Goal: Information Seeking & Learning: Learn about a topic

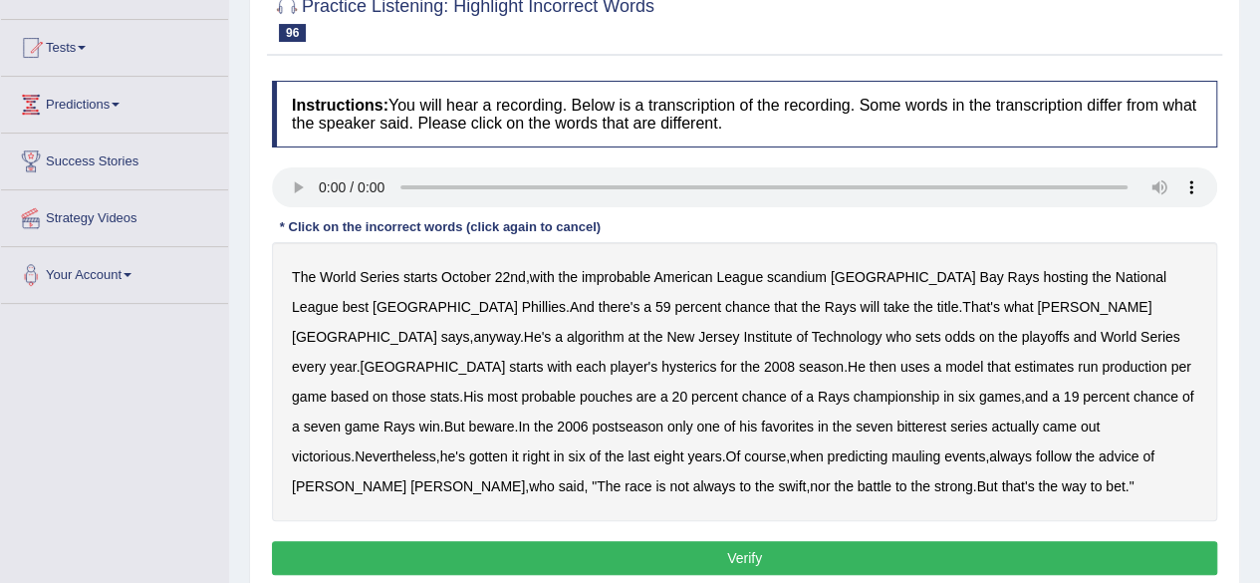
scroll to position [199, 0]
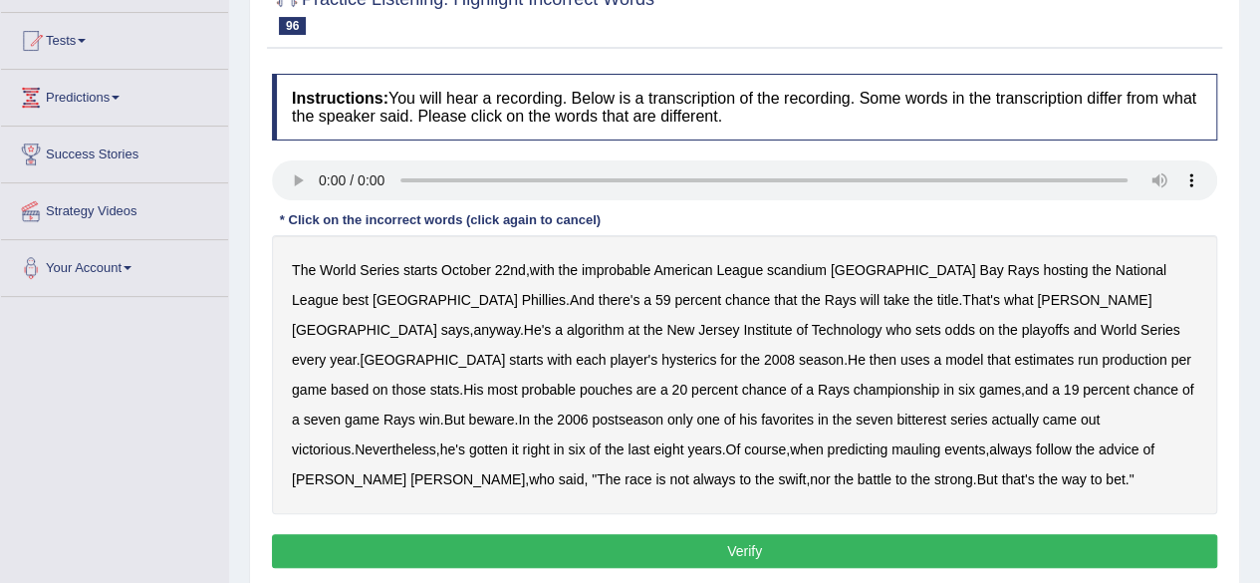
click at [747, 273] on b "League" at bounding box center [739, 270] width 47 height 16
click at [795, 267] on b "scandium" at bounding box center [797, 270] width 60 height 16
click at [625, 322] on b "algorithm" at bounding box center [596, 330] width 58 height 16
click at [716, 352] on b "hysterics" at bounding box center [689, 360] width 55 height 16
click at [633, 382] on b "pouches" at bounding box center [606, 390] width 53 height 16
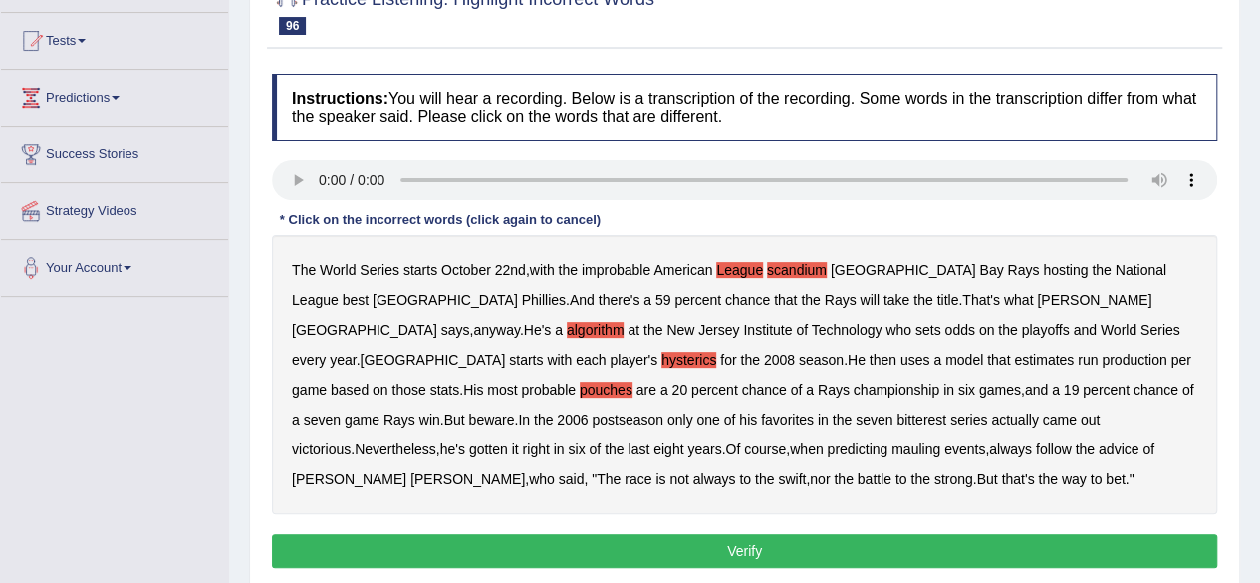
click at [897, 417] on b "bitterest" at bounding box center [922, 420] width 50 height 16
click at [827, 448] on b "predicting" at bounding box center [857, 449] width 61 height 16
click at [892, 447] on b "mauling" at bounding box center [916, 449] width 49 height 16
click at [616, 557] on button "Verify" at bounding box center [745, 551] width 946 height 34
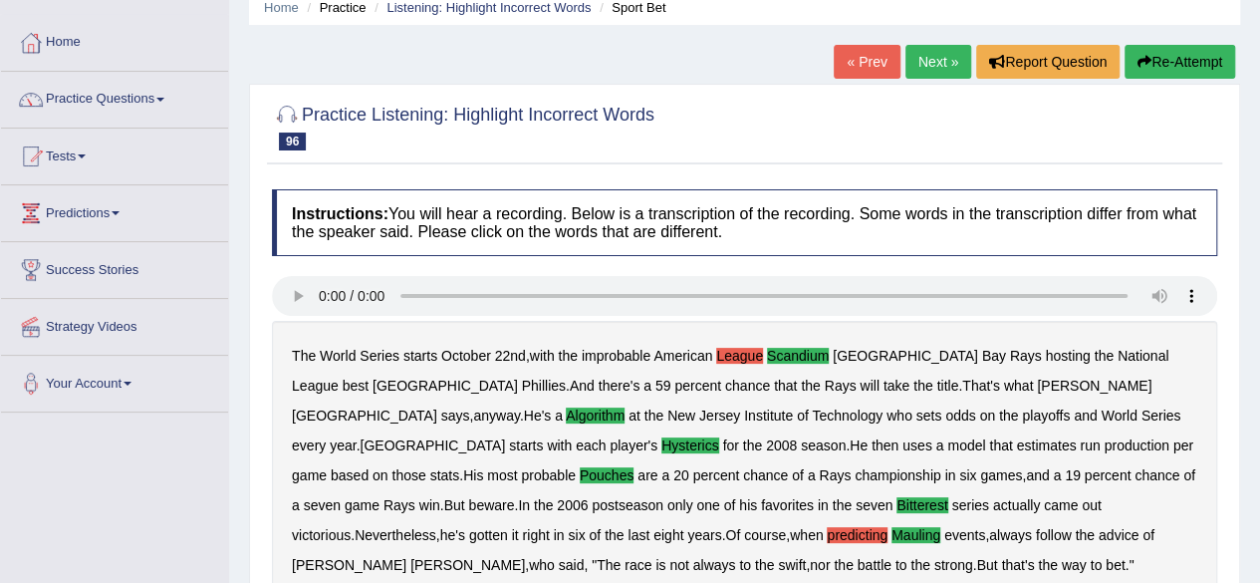
scroll to position [40, 0]
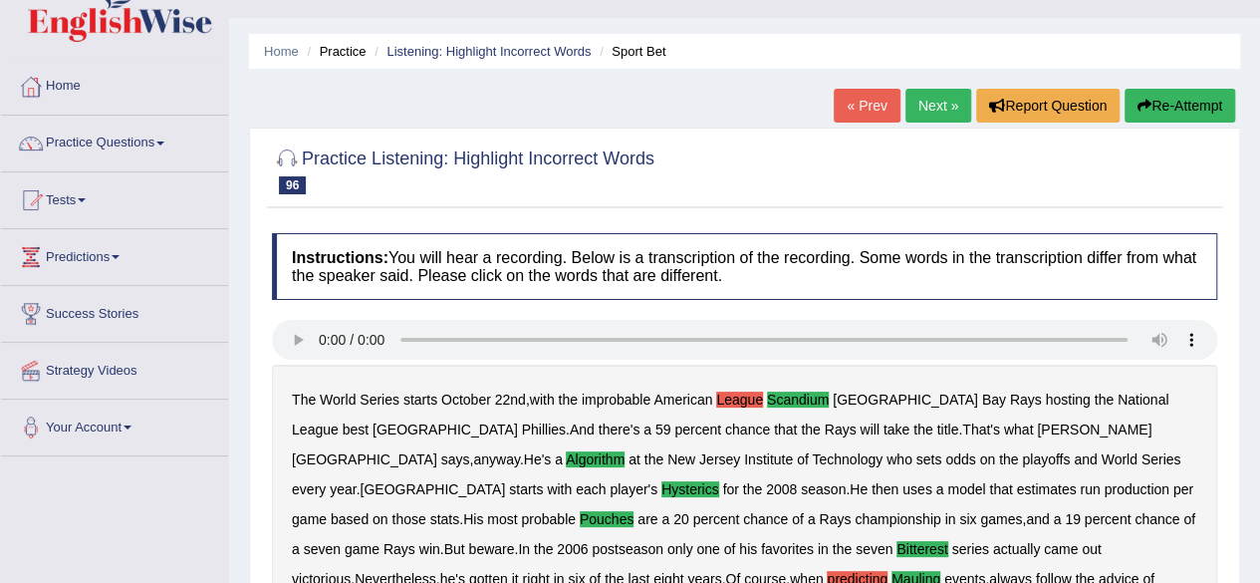
click at [938, 99] on link "Next »" at bounding box center [939, 106] width 66 height 34
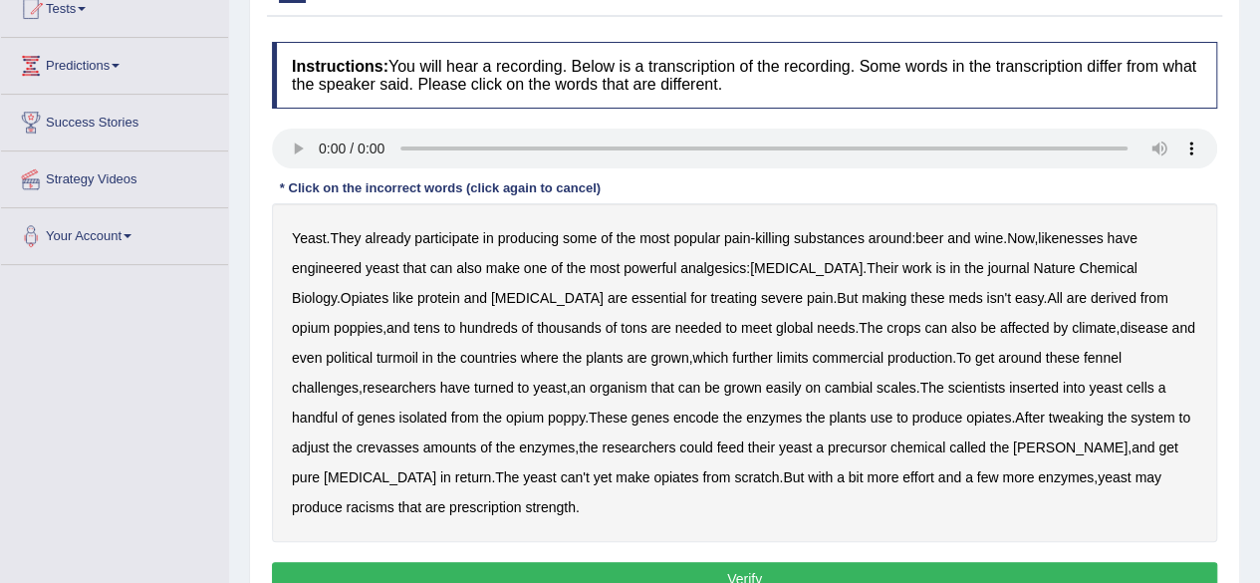
scroll to position [239, 0]
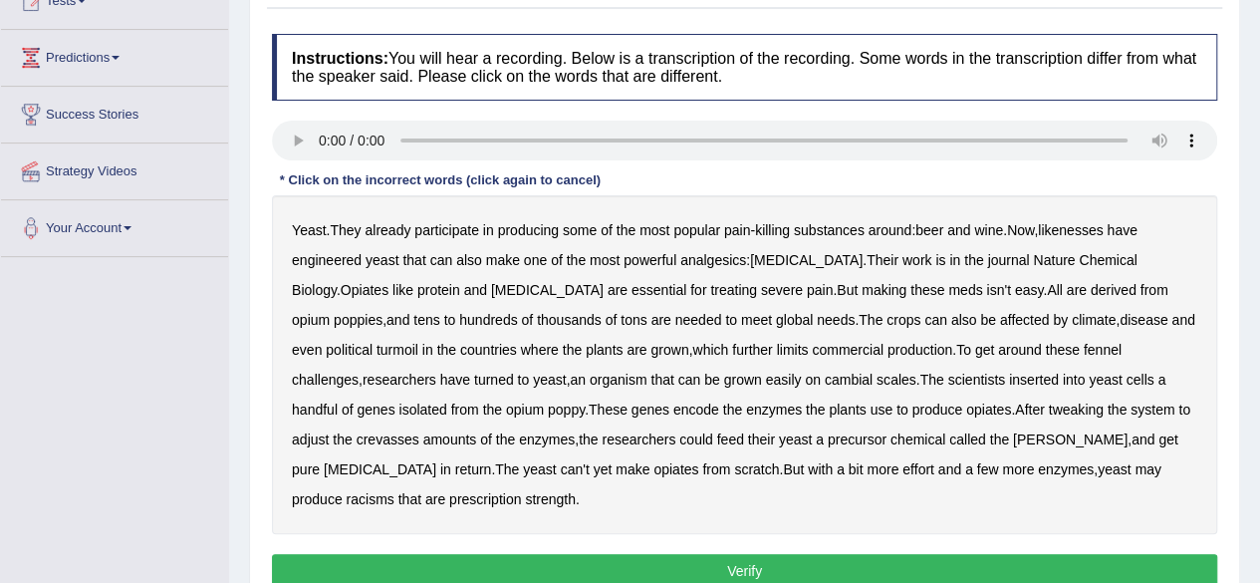
click at [1082, 228] on b "likenesses" at bounding box center [1070, 230] width 65 height 16
click at [417, 285] on b "protein" at bounding box center [438, 290] width 43 height 16
click at [1084, 347] on b "fennel" at bounding box center [1103, 350] width 38 height 16
click at [825, 375] on b "cambial" at bounding box center [849, 380] width 48 height 16
click at [419, 431] on b "crevasses" at bounding box center [388, 439] width 63 height 16
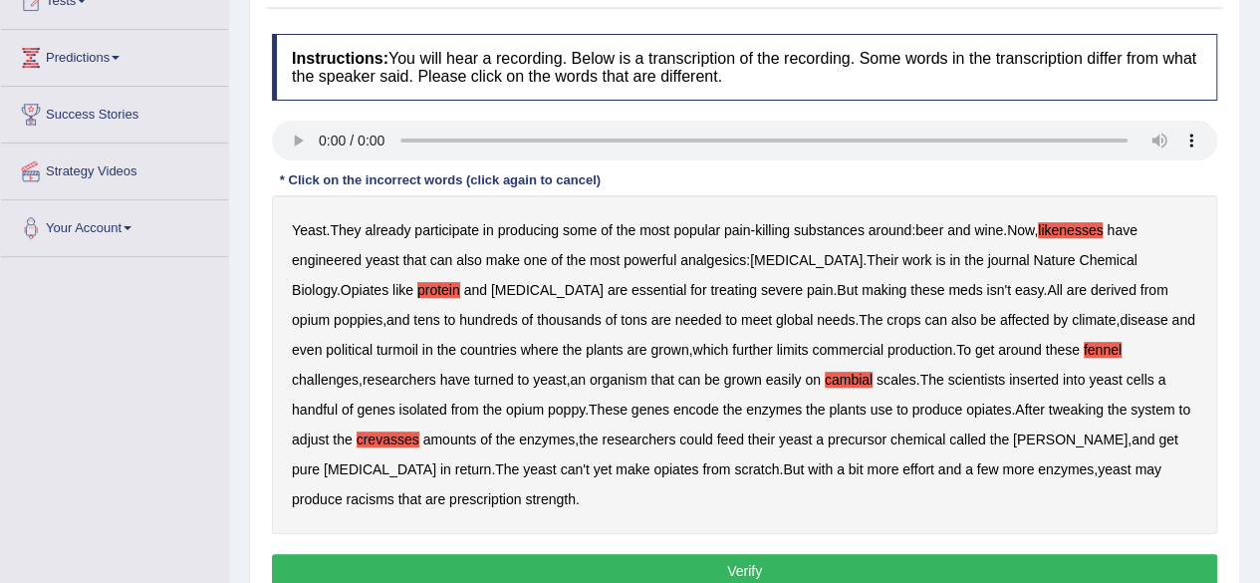
click at [394, 491] on b "racisms" at bounding box center [370, 499] width 48 height 16
click at [951, 554] on button "Verify" at bounding box center [745, 571] width 946 height 34
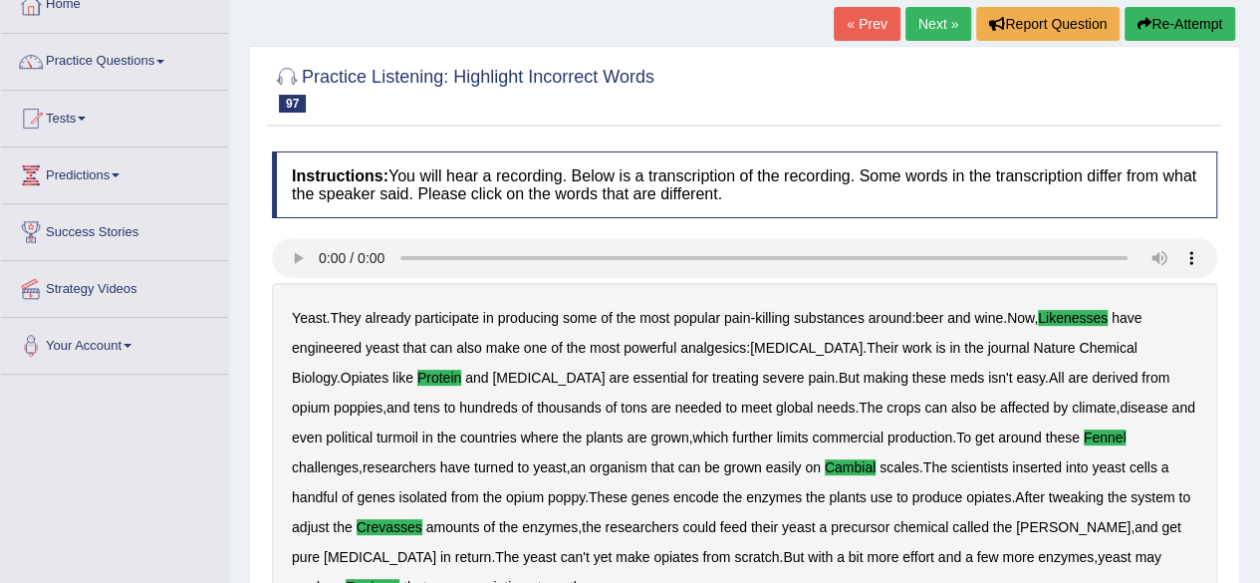
scroll to position [82, 0]
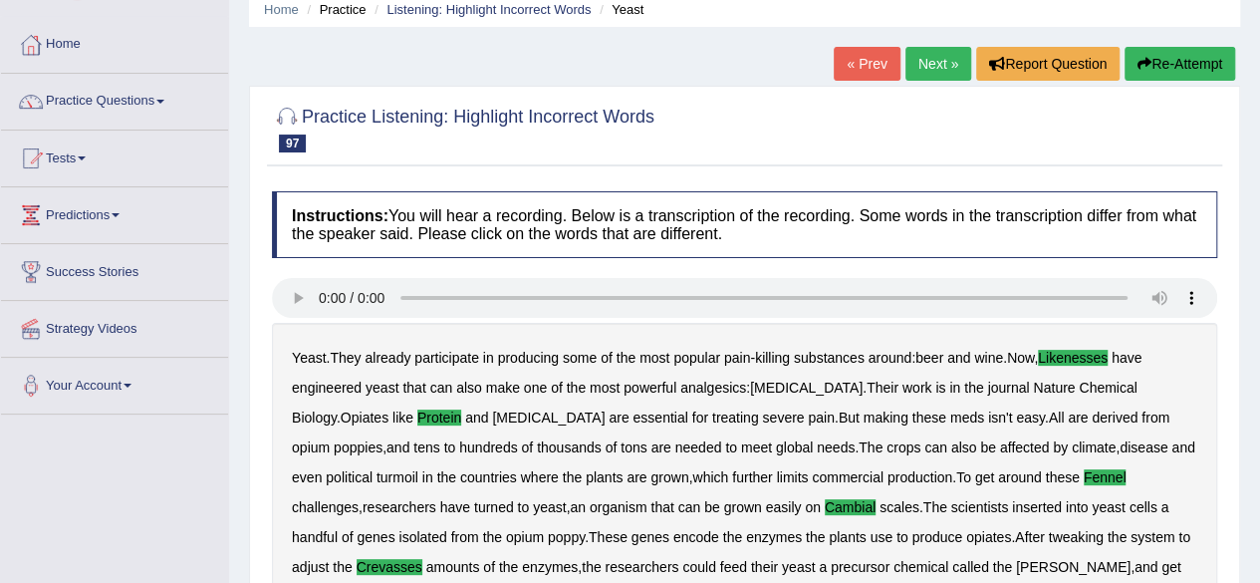
click at [941, 52] on link "Next »" at bounding box center [939, 64] width 66 height 34
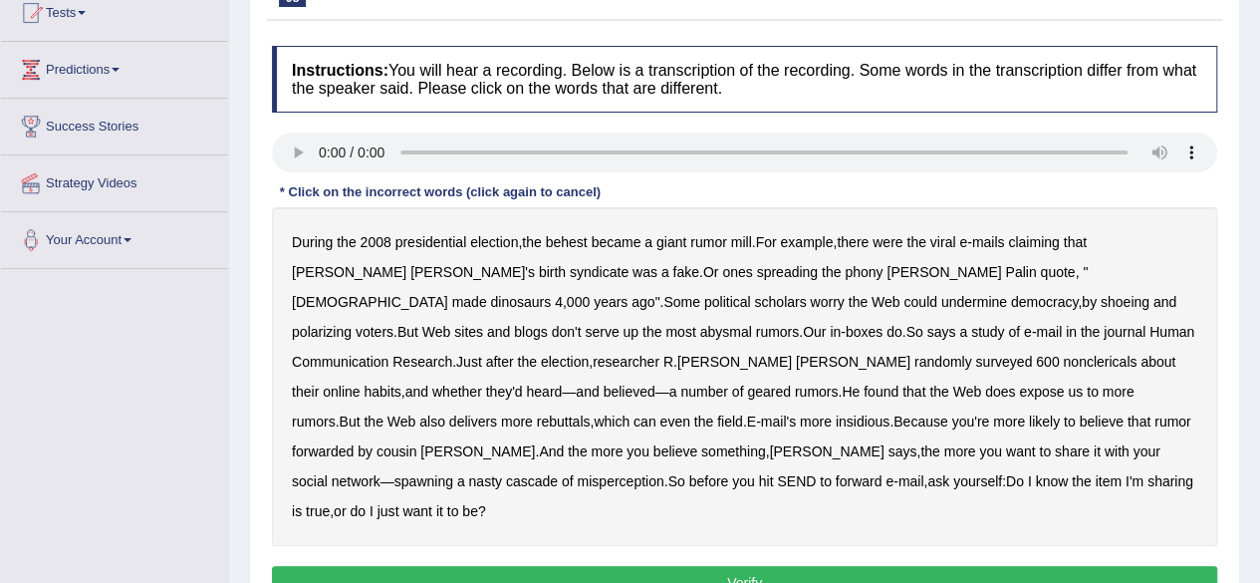
scroll to position [239, 0]
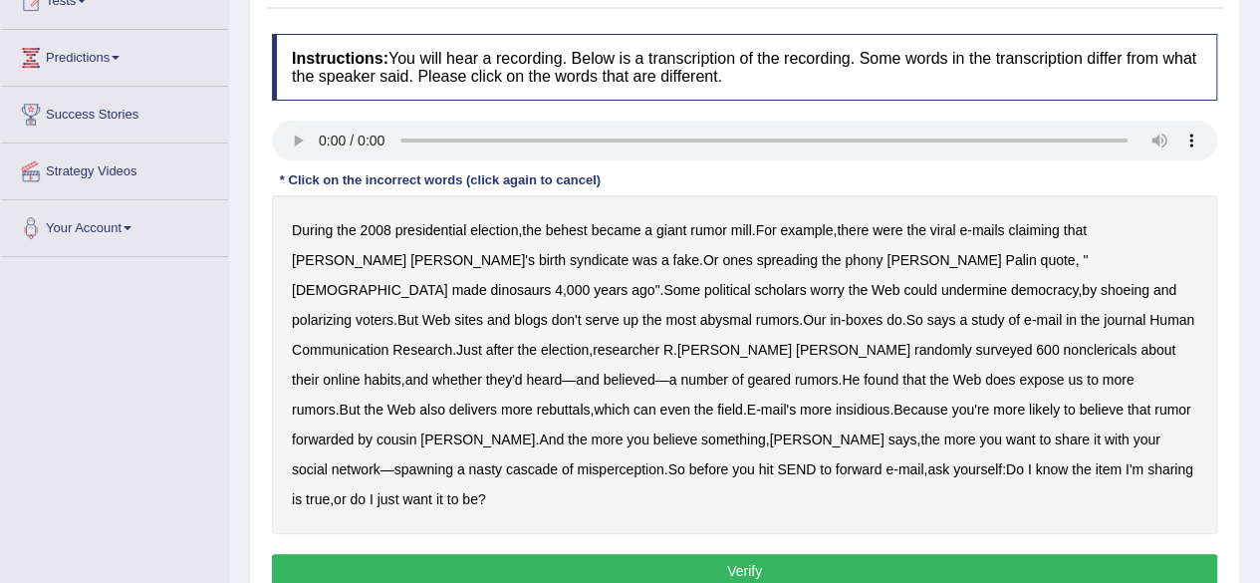
click at [570, 258] on b "syndicate" at bounding box center [599, 260] width 59 height 16
click at [1101, 291] on b "shoeing" at bounding box center [1125, 290] width 49 height 16
click at [791, 372] on b "geared" at bounding box center [769, 380] width 44 height 16
click at [890, 402] on b "insidious" at bounding box center [863, 410] width 54 height 16
click at [453, 461] on b "spawning" at bounding box center [424, 469] width 59 height 16
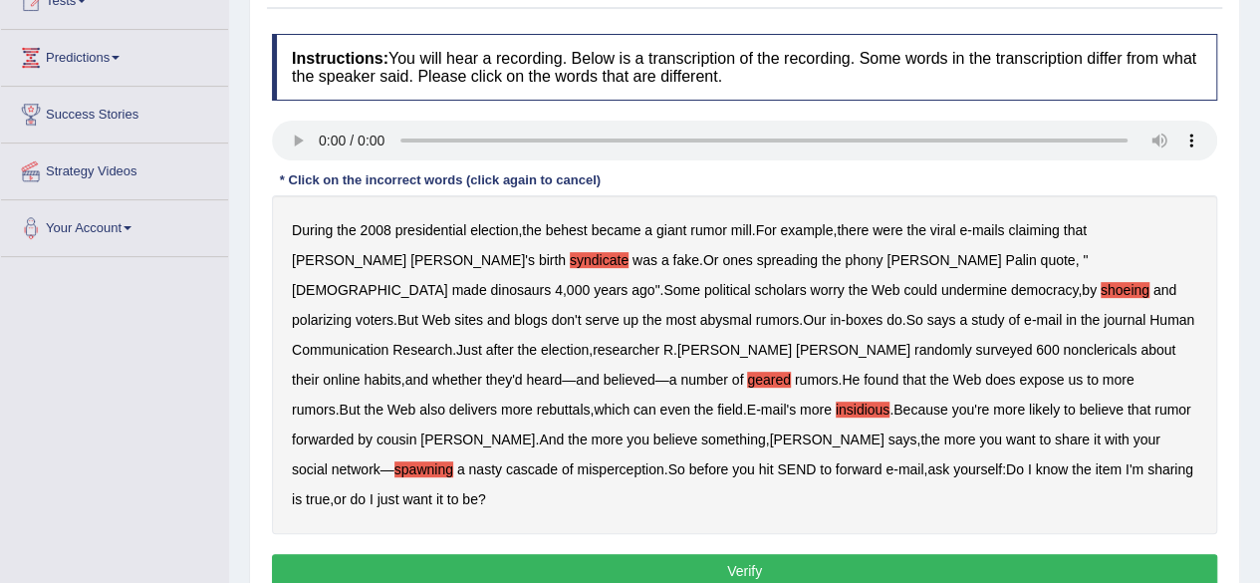
click at [537, 448] on div "During the 2008 presidential election , the behest became a giant rumor mill . …" at bounding box center [745, 364] width 946 height 339
click at [453, 461] on b "spawning" at bounding box center [424, 469] width 59 height 16
click at [566, 554] on button "Verify" at bounding box center [745, 571] width 946 height 34
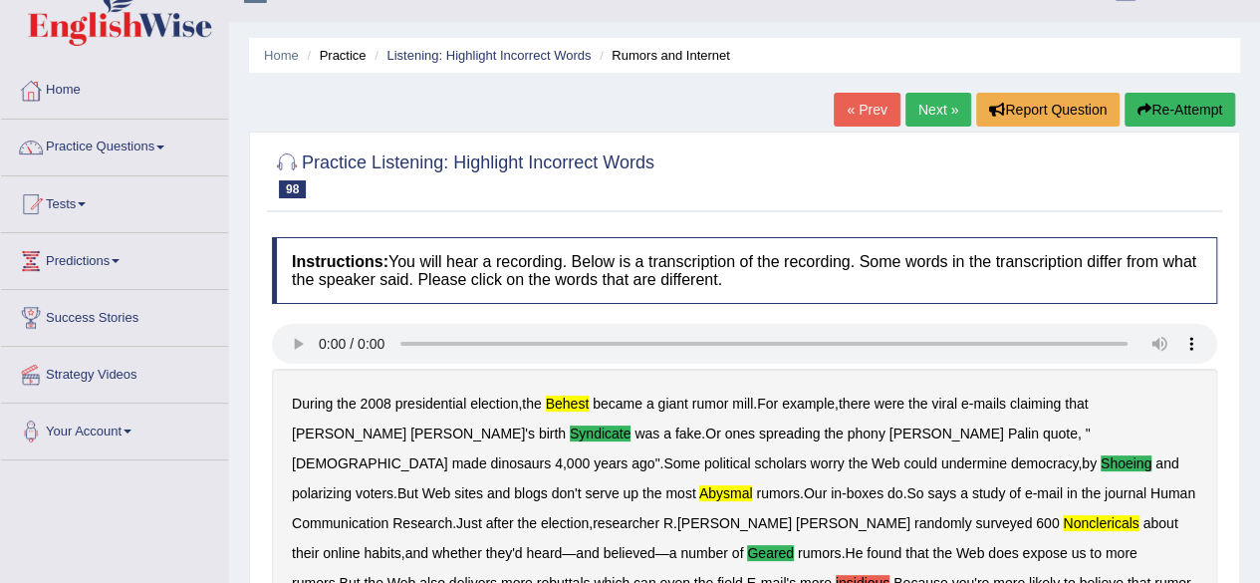
scroll to position [30, 0]
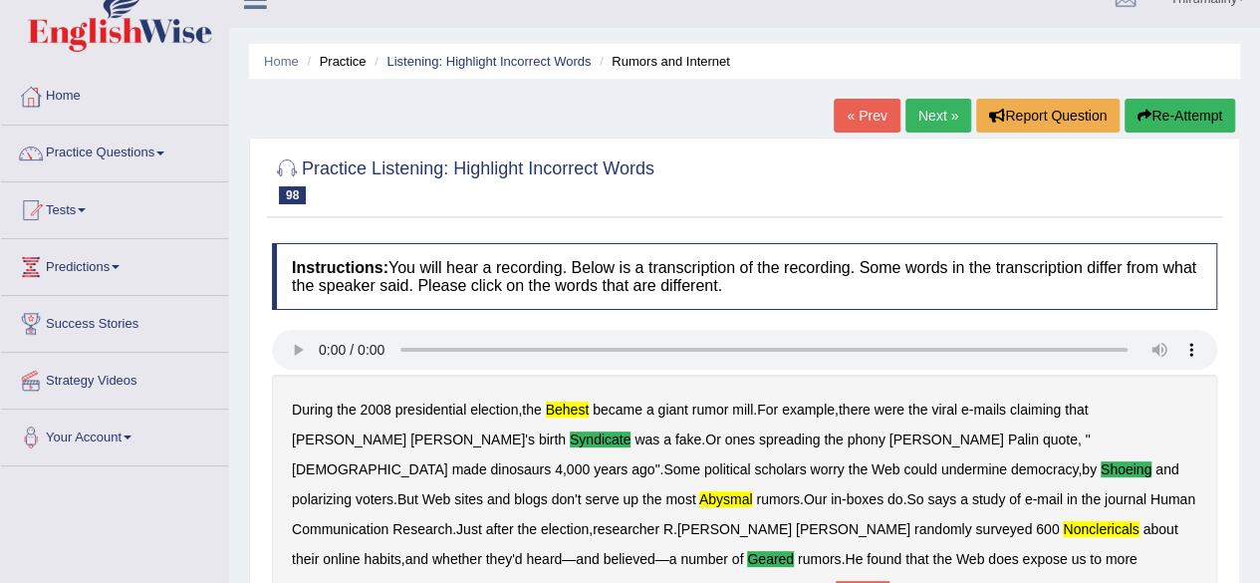
click at [934, 116] on link "Next »" at bounding box center [939, 116] width 66 height 34
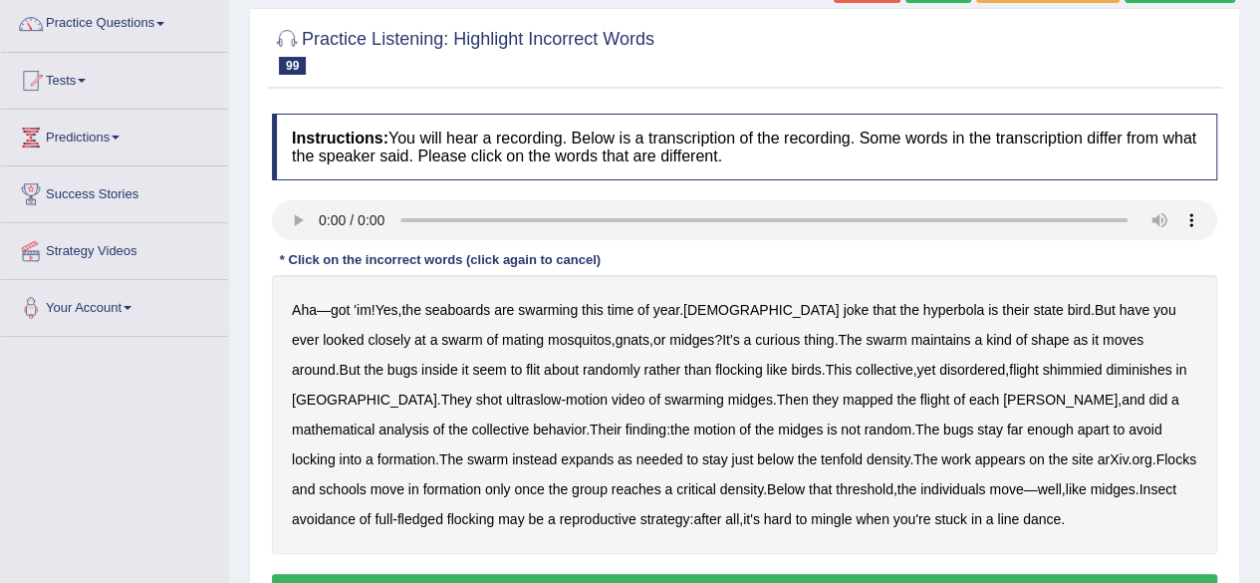
scroll to position [199, 0]
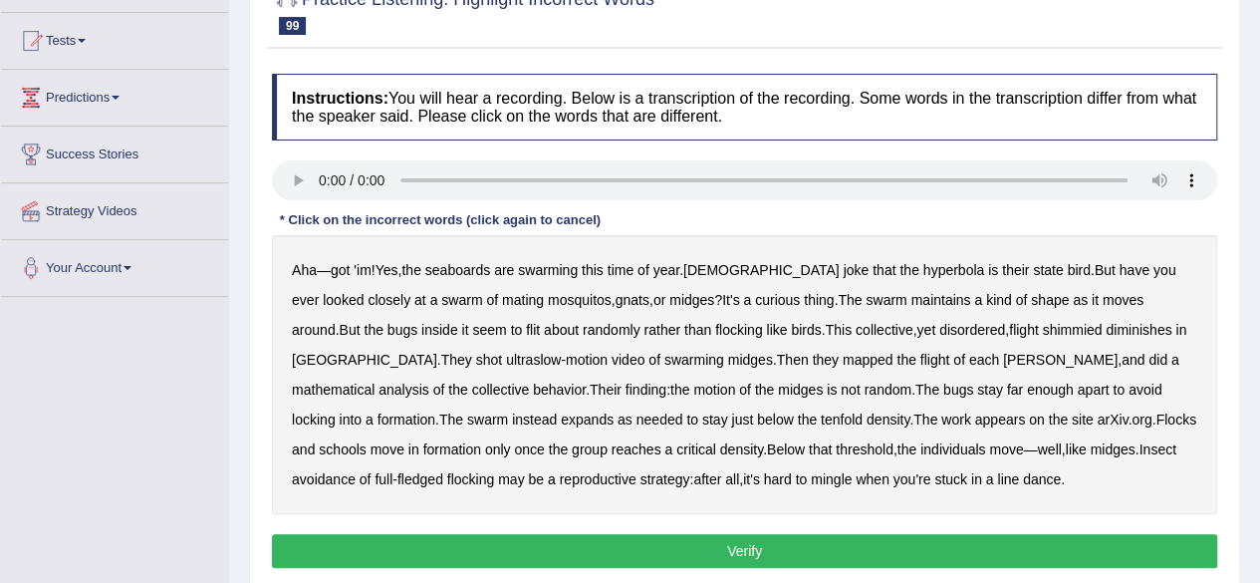
click at [544, 334] on b "about" at bounding box center [561, 330] width 35 height 16
click at [1098, 423] on b "arXiv" at bounding box center [1113, 420] width 31 height 16
click at [836, 441] on b "threshold" at bounding box center [865, 449] width 58 height 16
click at [836, 447] on b "threshold" at bounding box center [865, 449] width 58 height 16
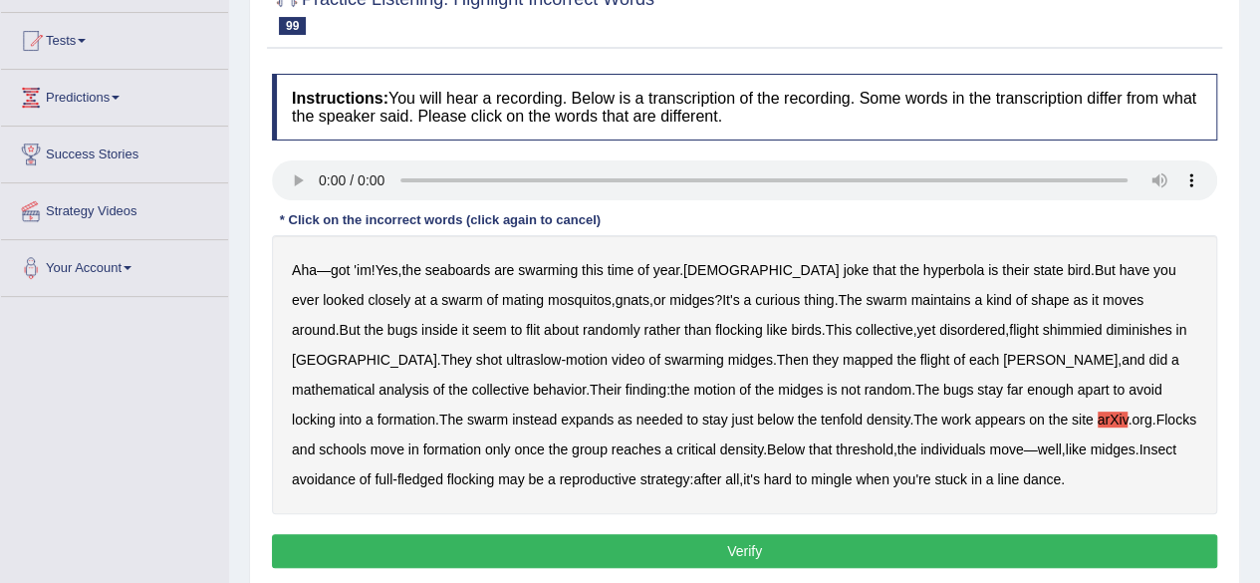
click at [468, 272] on b "seaboards" at bounding box center [457, 270] width 65 height 16
click at [924, 273] on b "hyperbola" at bounding box center [955, 270] width 62 height 16
click at [1106, 332] on b "diminishes" at bounding box center [1139, 330] width 66 height 16
click at [1027, 392] on b "enough" at bounding box center [1050, 390] width 47 height 16
drag, startPoint x: 837, startPoint y: 392, endPoint x: 970, endPoint y: 391, distance: 133.5
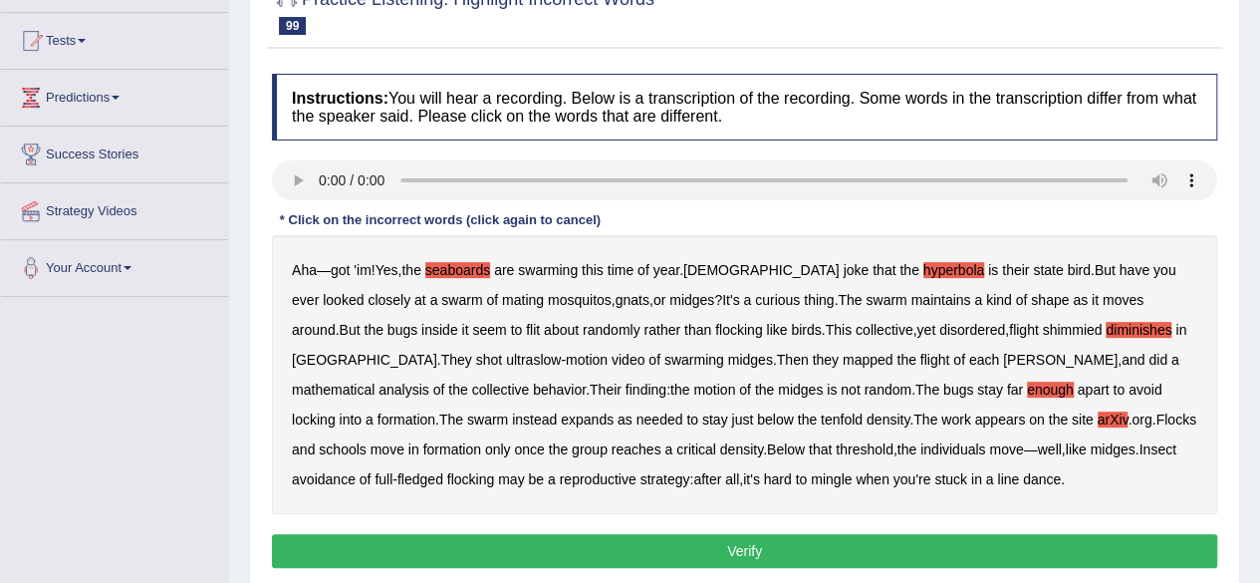
click at [970, 391] on div "Aha — got 'im ! Yes , the seaboards are swarming this time of year . Alaskans j…" at bounding box center [745, 374] width 946 height 279
click at [1098, 419] on b "arXiv" at bounding box center [1113, 420] width 31 height 16
click at [836, 542] on button "Verify" at bounding box center [745, 551] width 946 height 34
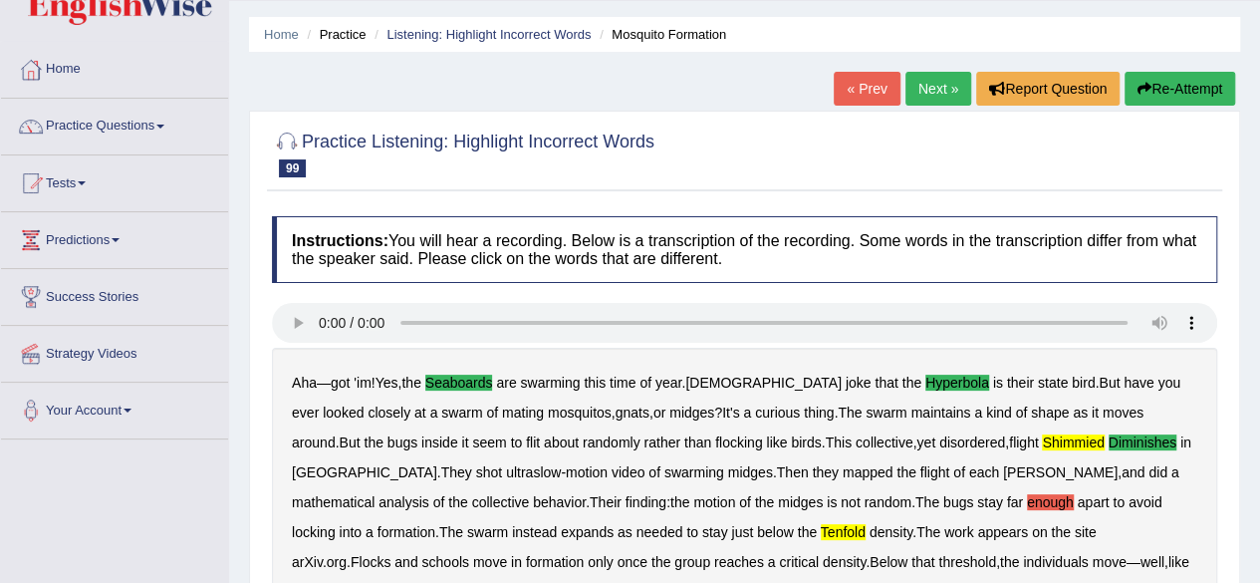
scroll to position [40, 0]
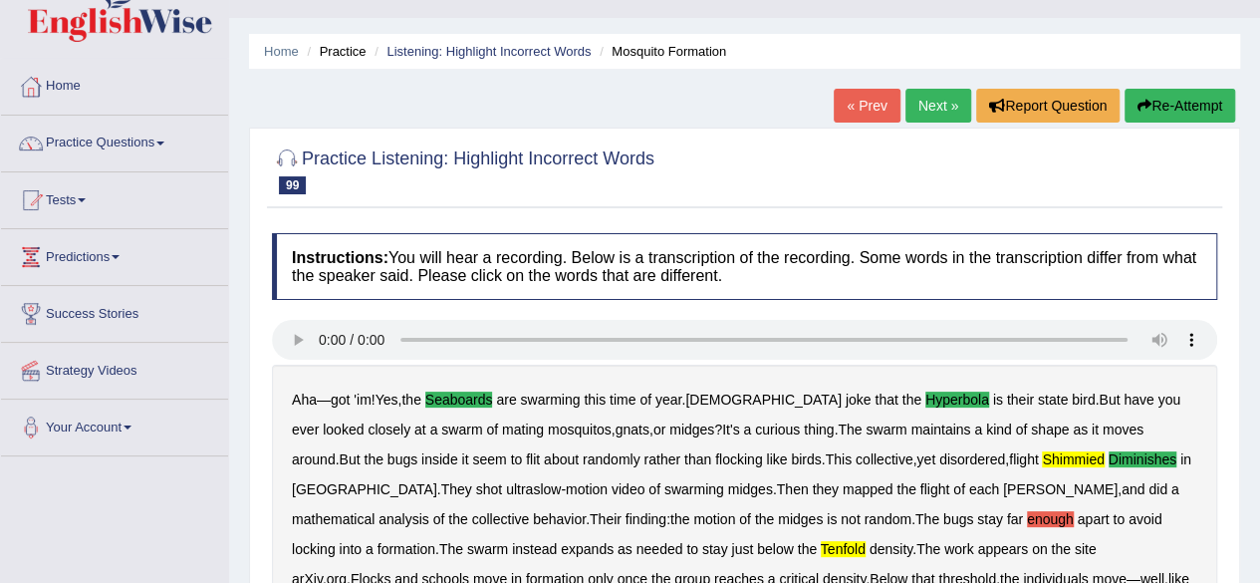
click at [950, 95] on link "Next »" at bounding box center [939, 106] width 66 height 34
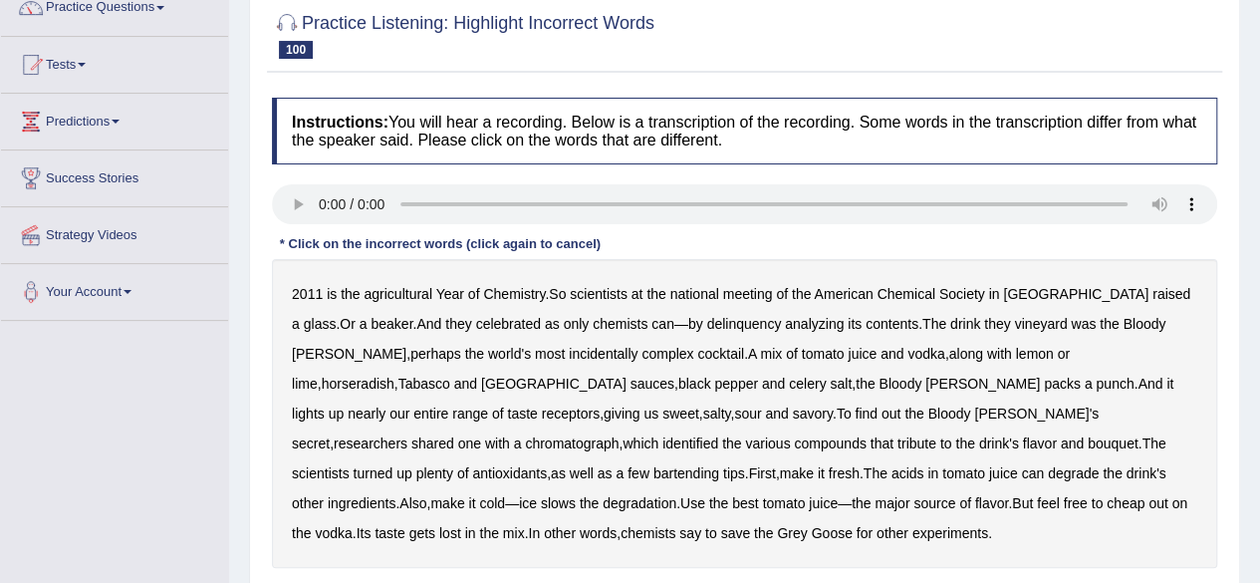
scroll to position [199, 0]
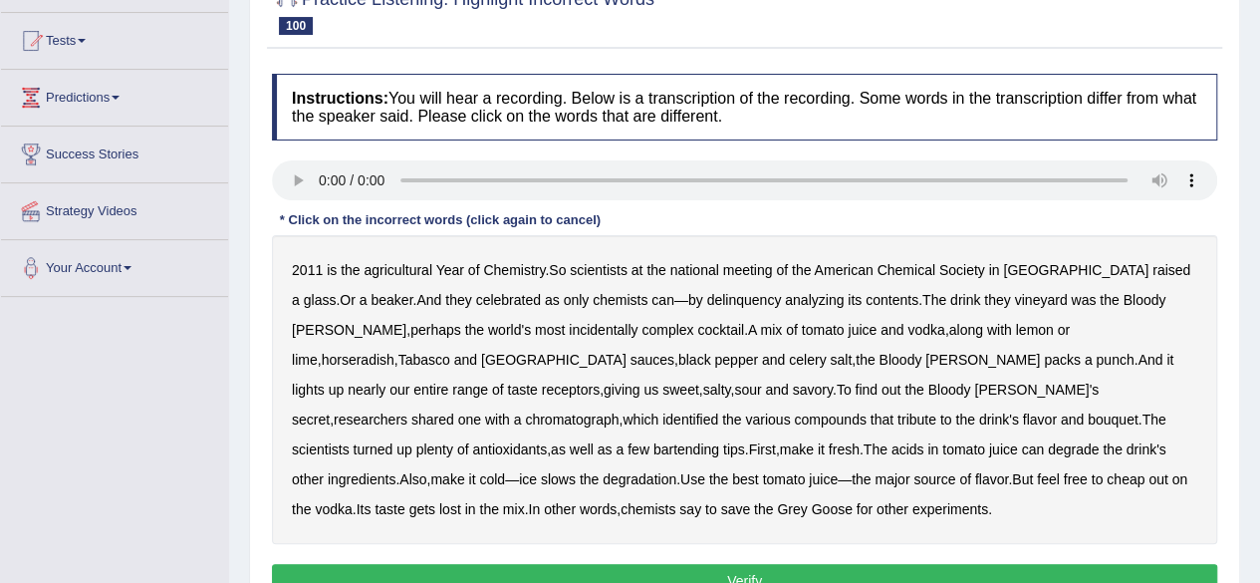
click at [414, 267] on b "agricultural" at bounding box center [398, 270] width 68 height 16
click at [706, 299] on b "delinquency" at bounding box center [743, 300] width 75 height 16
click at [1014, 305] on b "vineyard" at bounding box center [1040, 300] width 53 height 16
click at [1021, 426] on div "2011 is the agricultural Year of Chemistry . So scientists at the national meet…" at bounding box center [745, 389] width 946 height 309
click at [886, 455] on div "2011 is the agricultural Year of Chemistry . So scientists at the national meet…" at bounding box center [745, 389] width 946 height 309
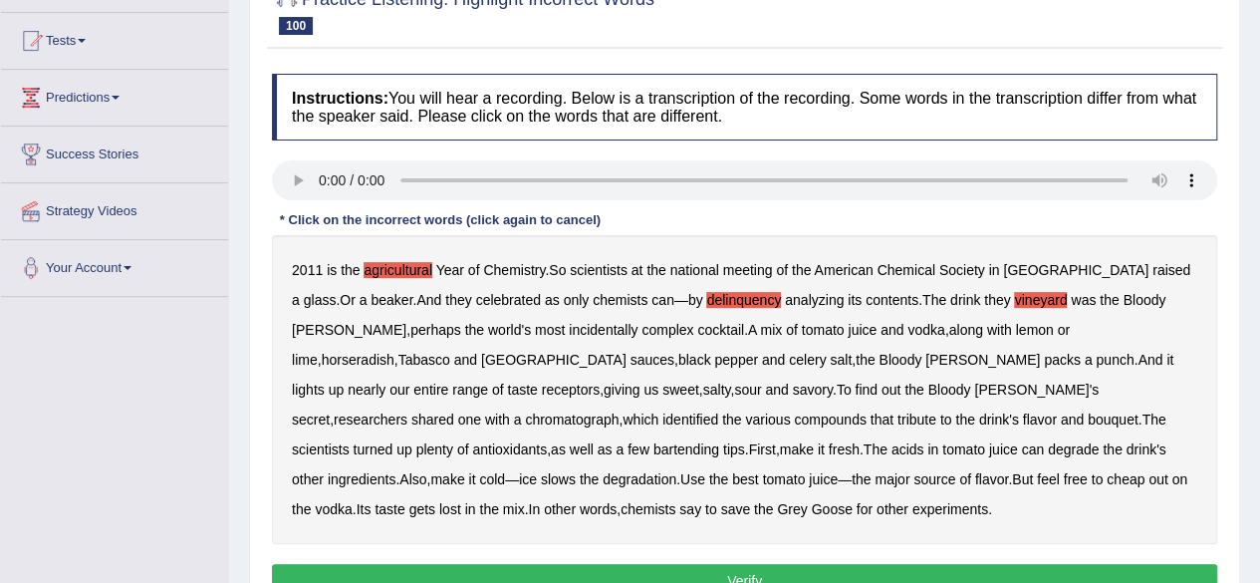
click at [707, 566] on button "Verify" at bounding box center [745, 581] width 946 height 34
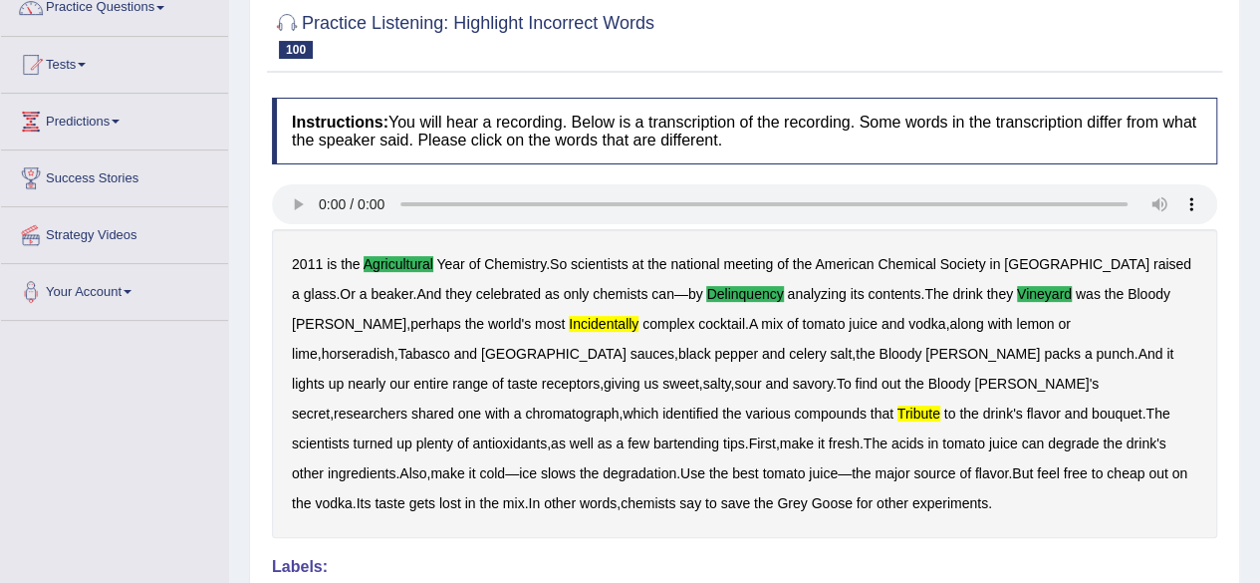
scroll to position [0, 0]
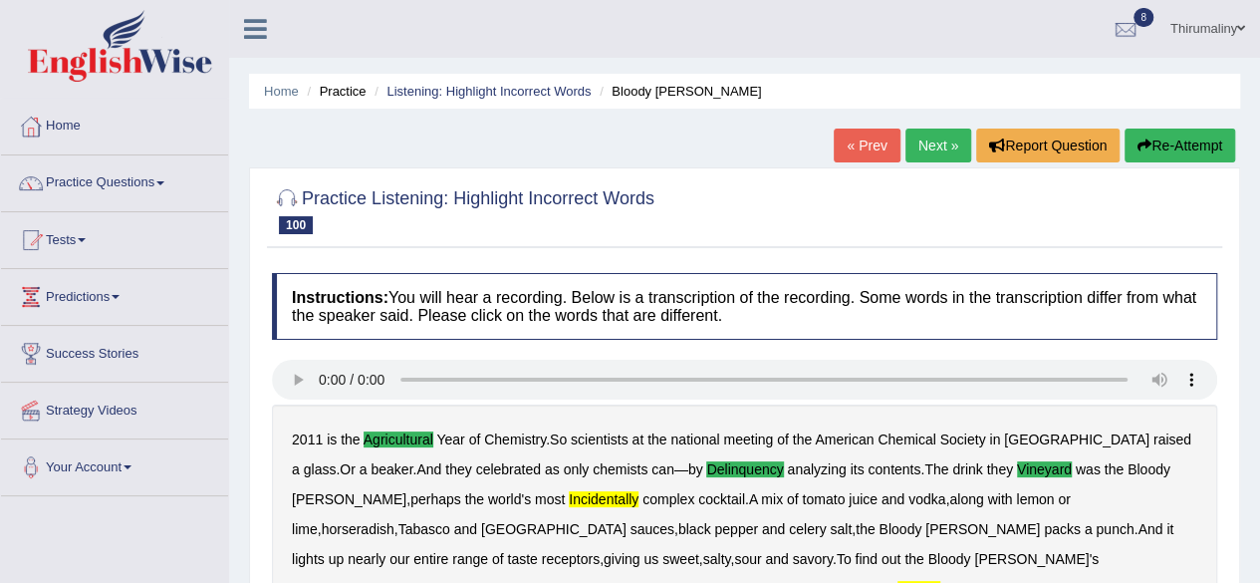
click at [161, 183] on link "Practice Questions" at bounding box center [114, 180] width 227 height 50
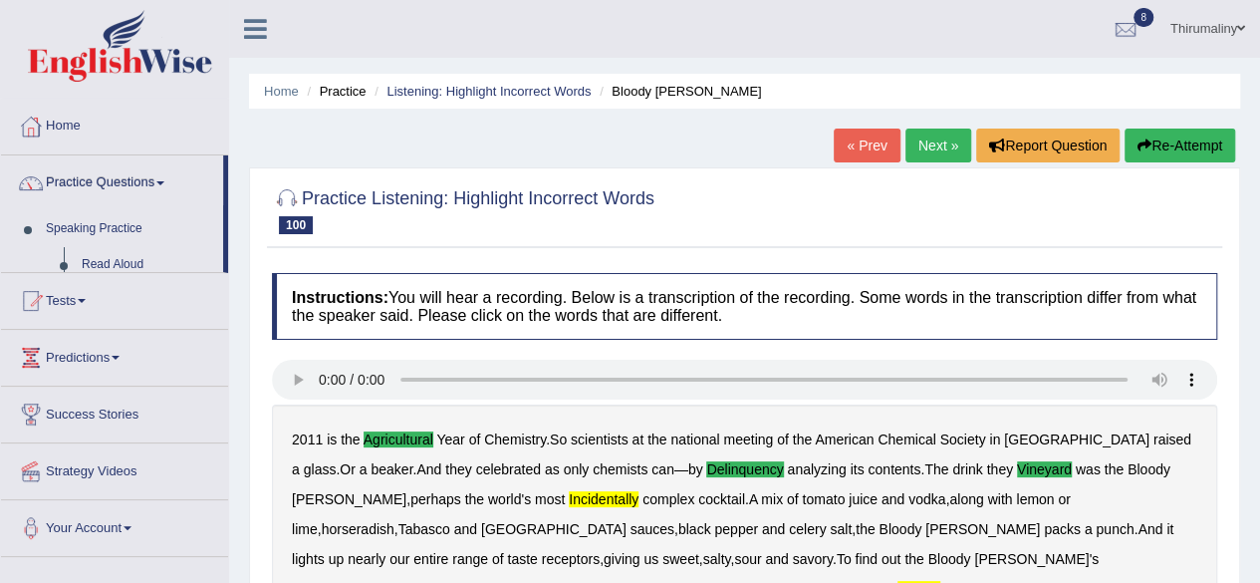
click at [161, 183] on link "Practice Questions" at bounding box center [112, 180] width 222 height 50
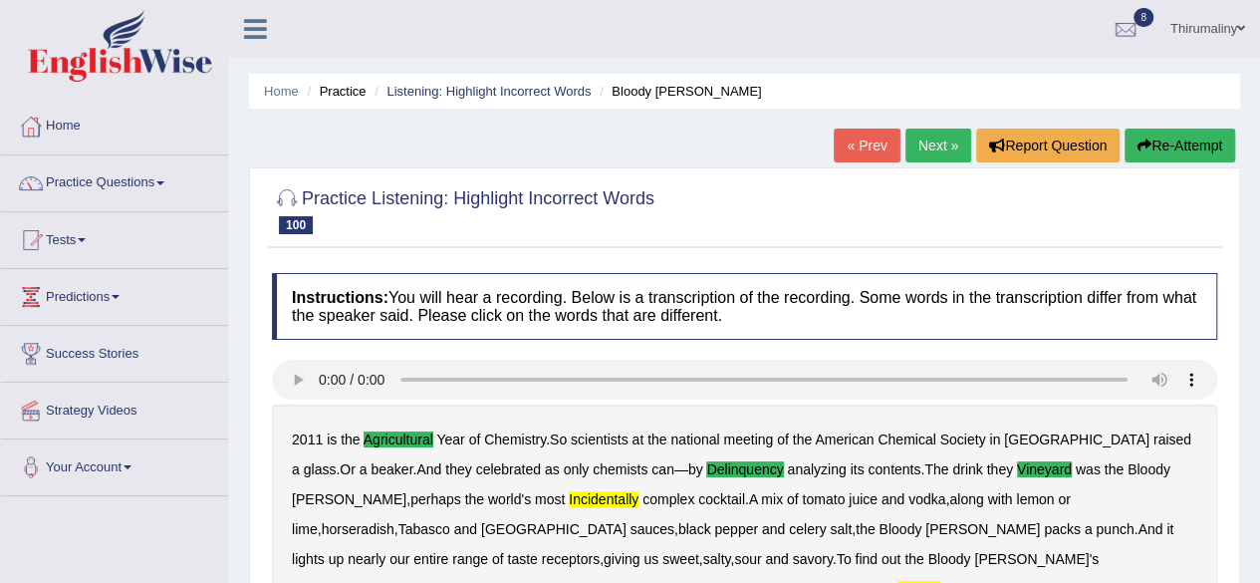
click at [161, 183] on link "Practice Questions" at bounding box center [114, 180] width 227 height 50
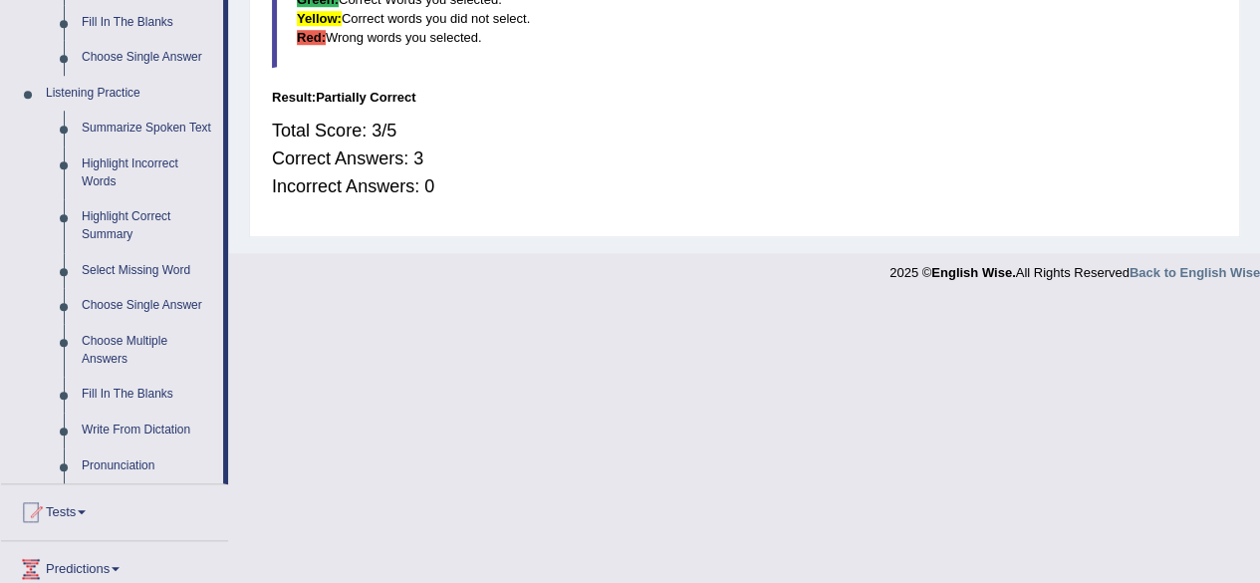
scroll to position [793, 0]
click at [98, 275] on link "Select Missing Word" at bounding box center [148, 270] width 150 height 36
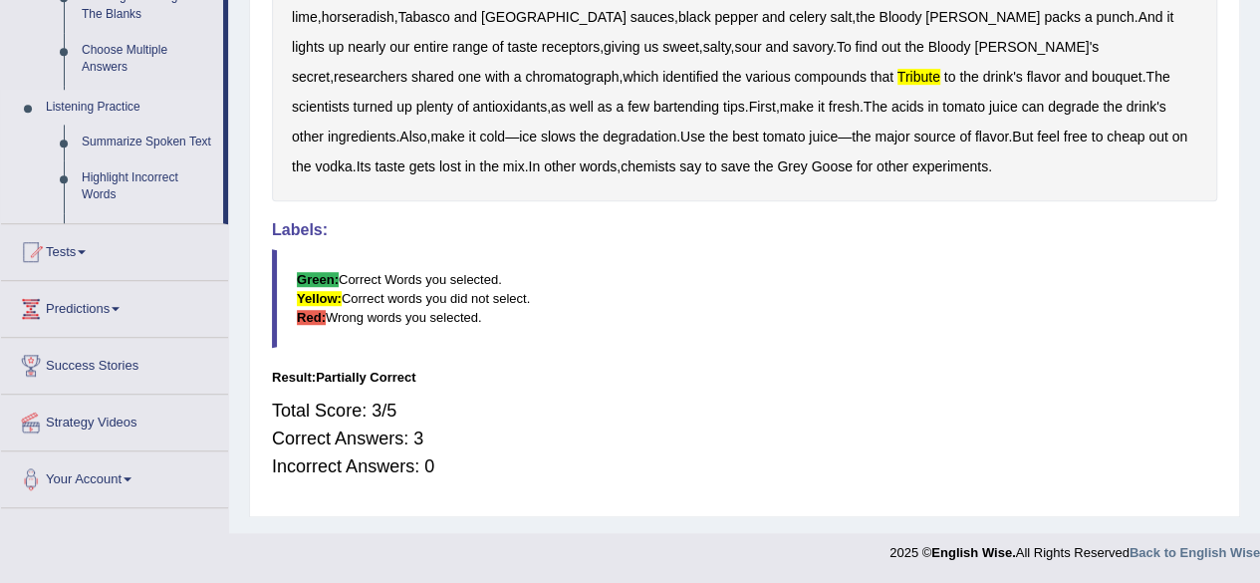
scroll to position [395, 0]
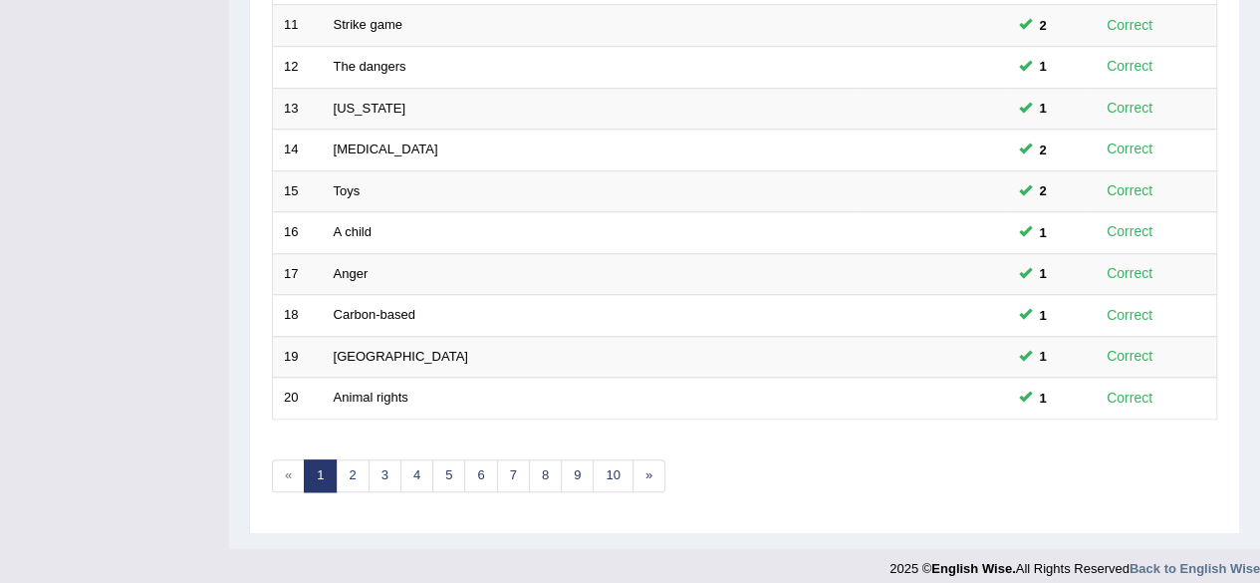
scroll to position [726, 0]
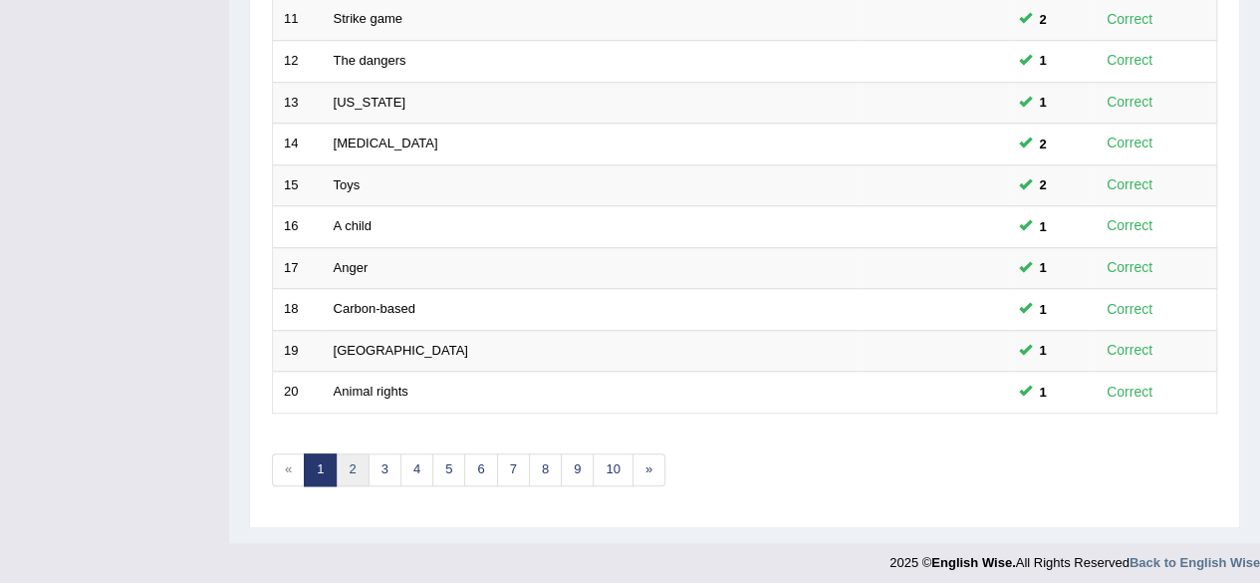
click at [345, 462] on link "2" at bounding box center [352, 469] width 33 height 33
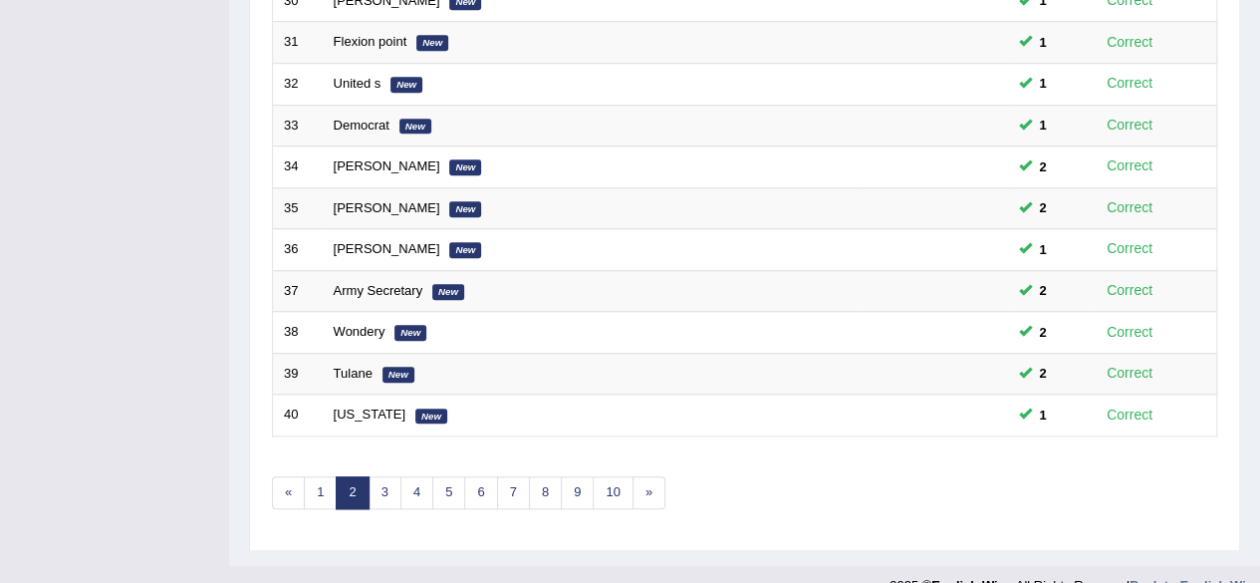
scroll to position [726, 0]
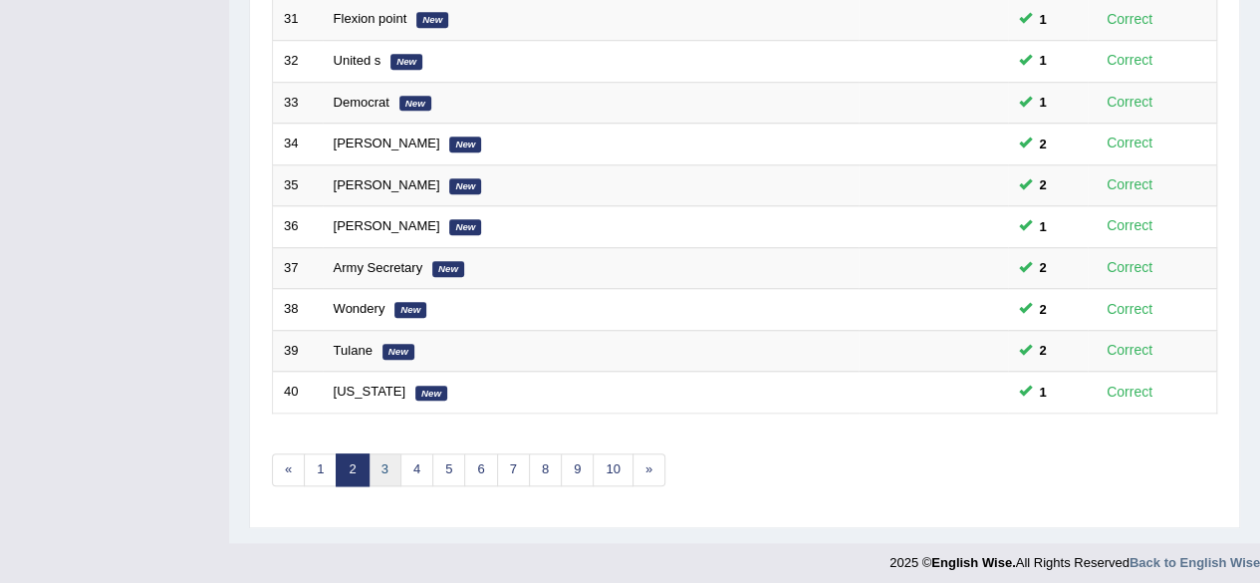
click at [379, 466] on link "3" at bounding box center [385, 469] width 33 height 33
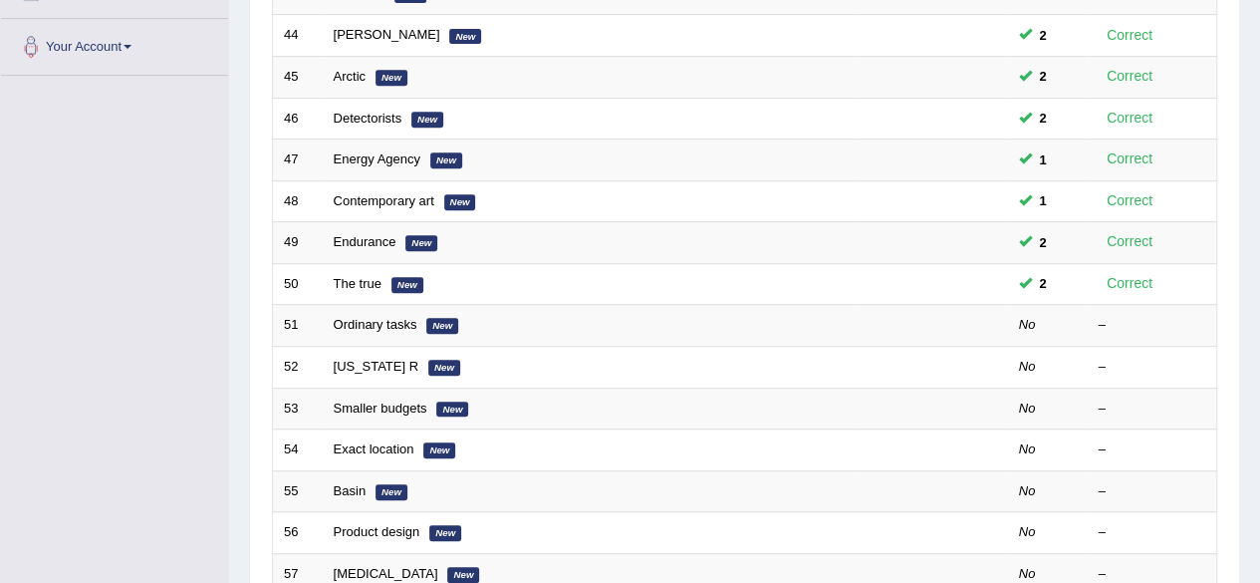
scroll to position [422, 0]
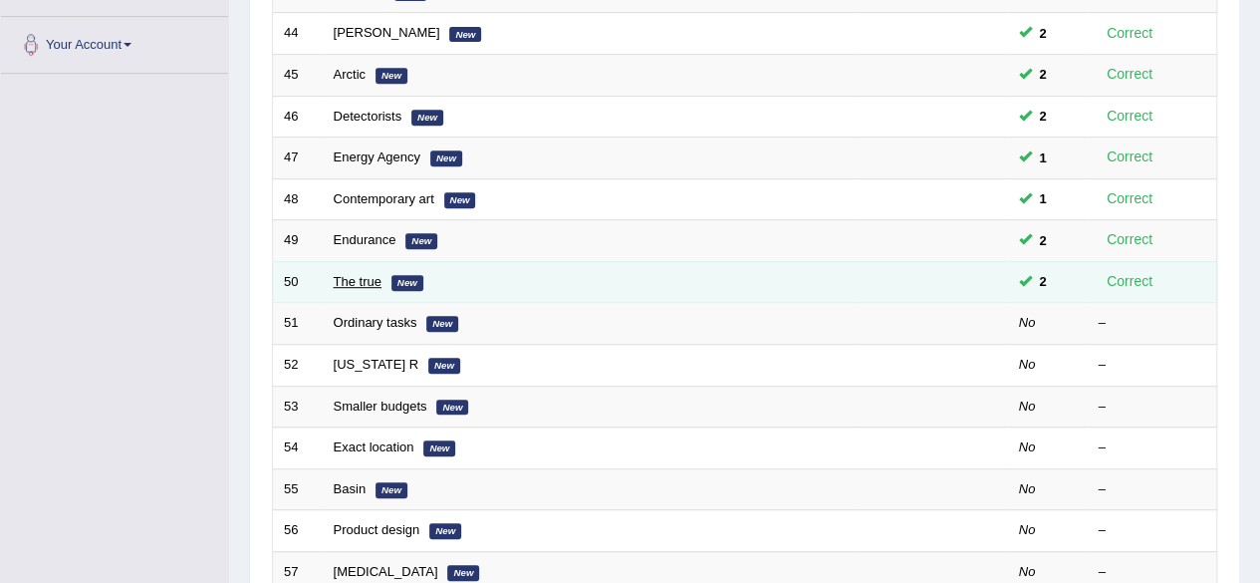
click at [335, 275] on link "The true" at bounding box center [358, 281] width 48 height 15
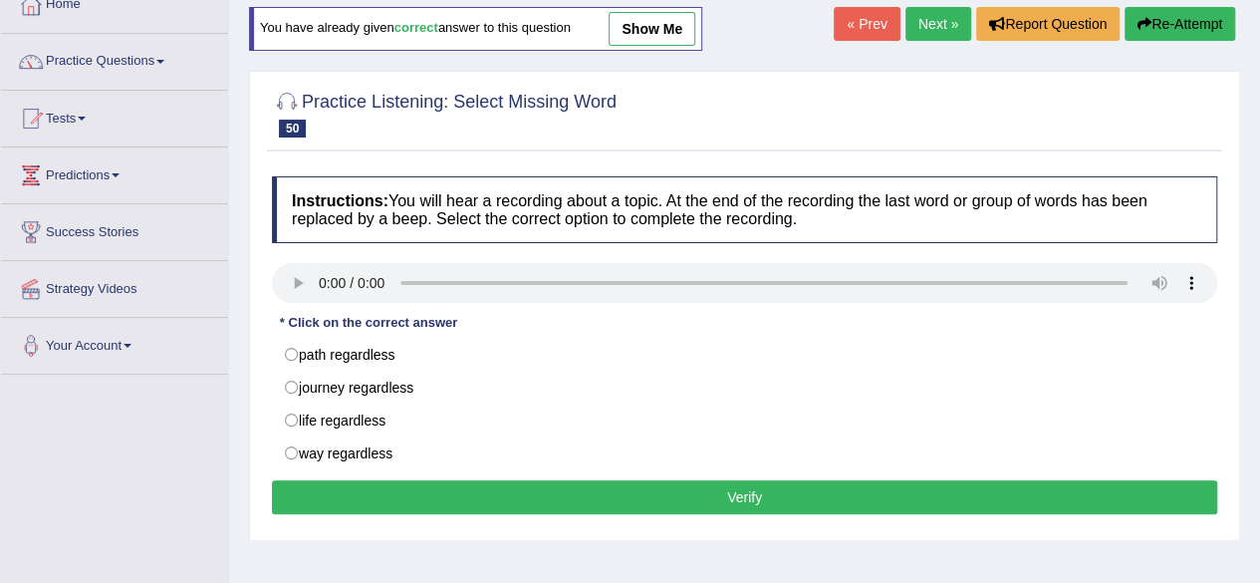
scroll to position [123, 0]
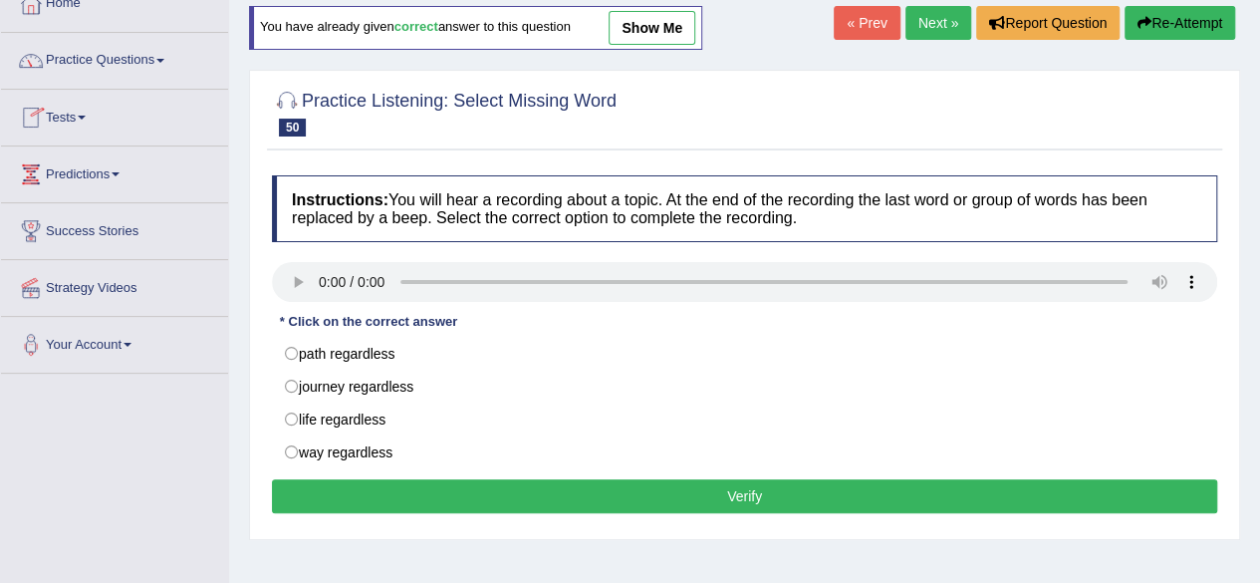
click at [88, 121] on link "Tests" at bounding box center [114, 115] width 227 height 50
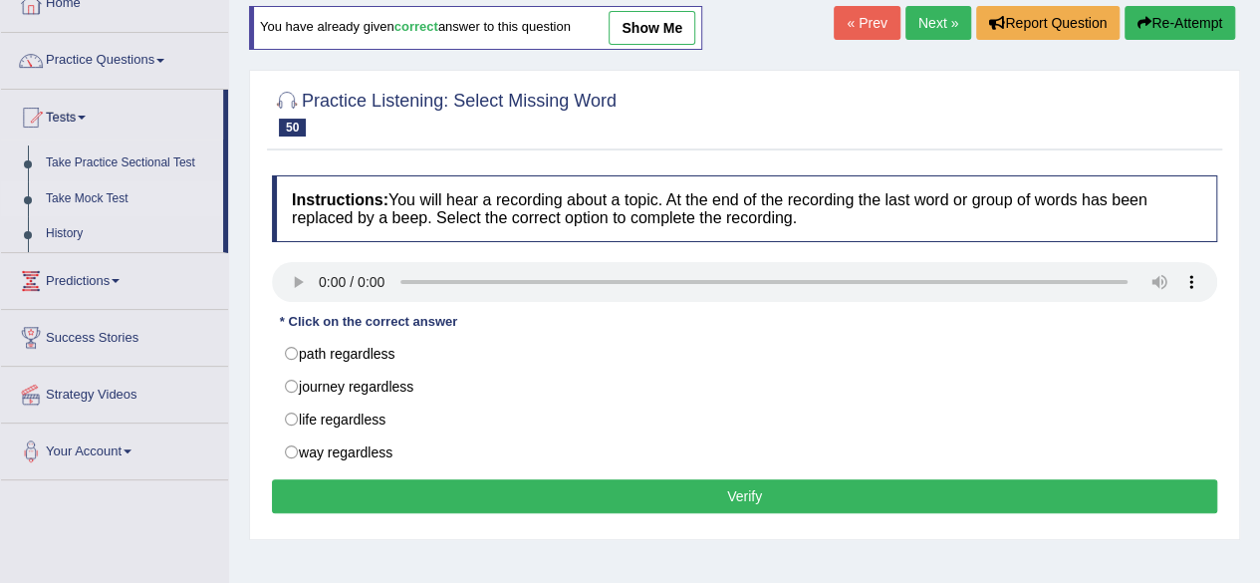
click at [98, 202] on link "Take Mock Test" at bounding box center [130, 199] width 186 height 36
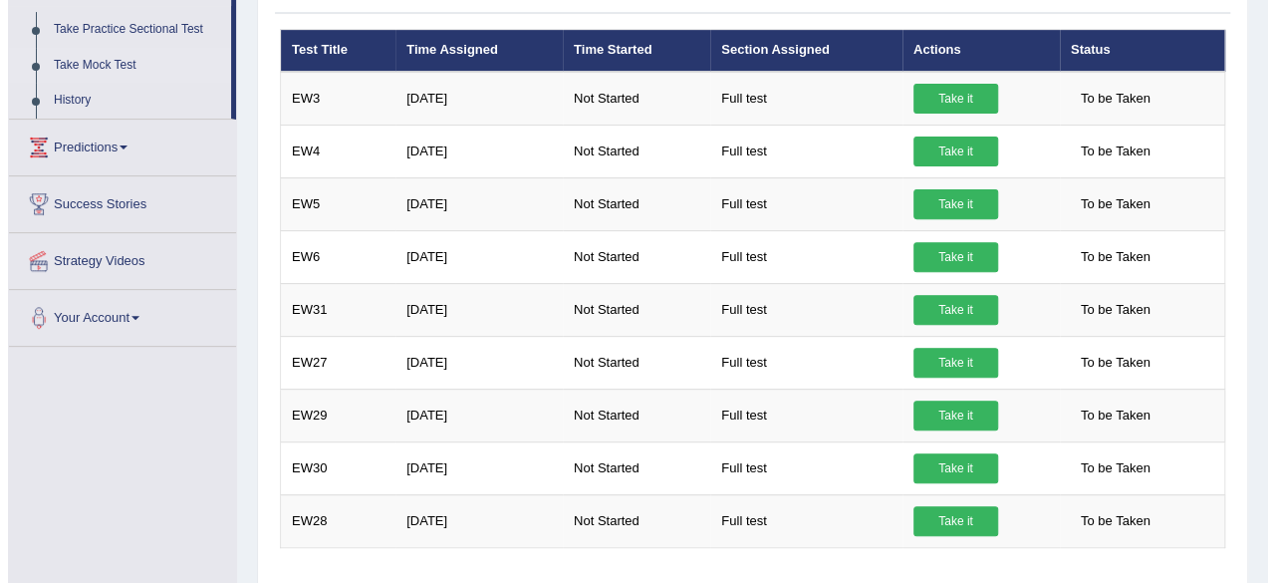
scroll to position [239, 0]
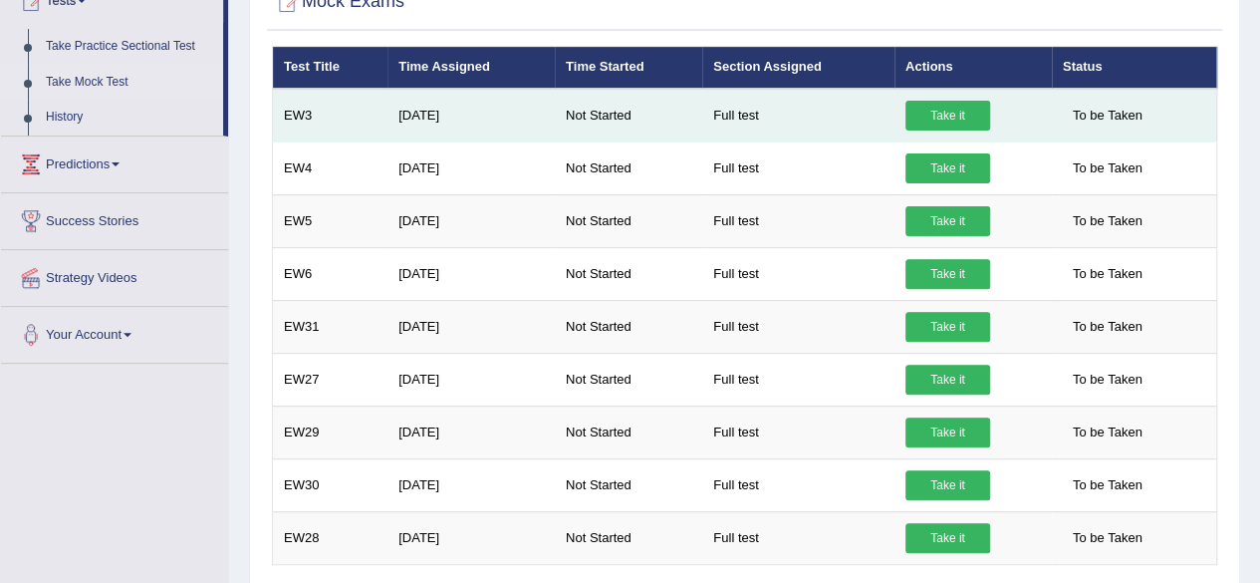
click at [939, 111] on link "Take it" at bounding box center [948, 116] width 85 height 30
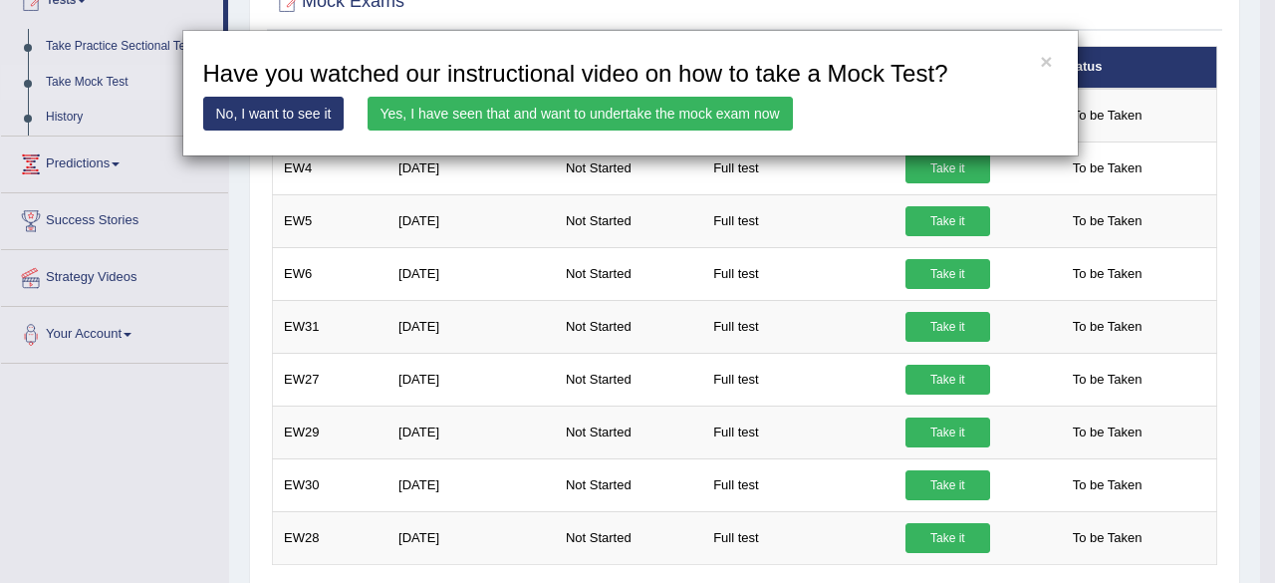
click at [739, 111] on link "Yes, I have seen that and want to undertake the mock exam now" at bounding box center [580, 114] width 425 height 34
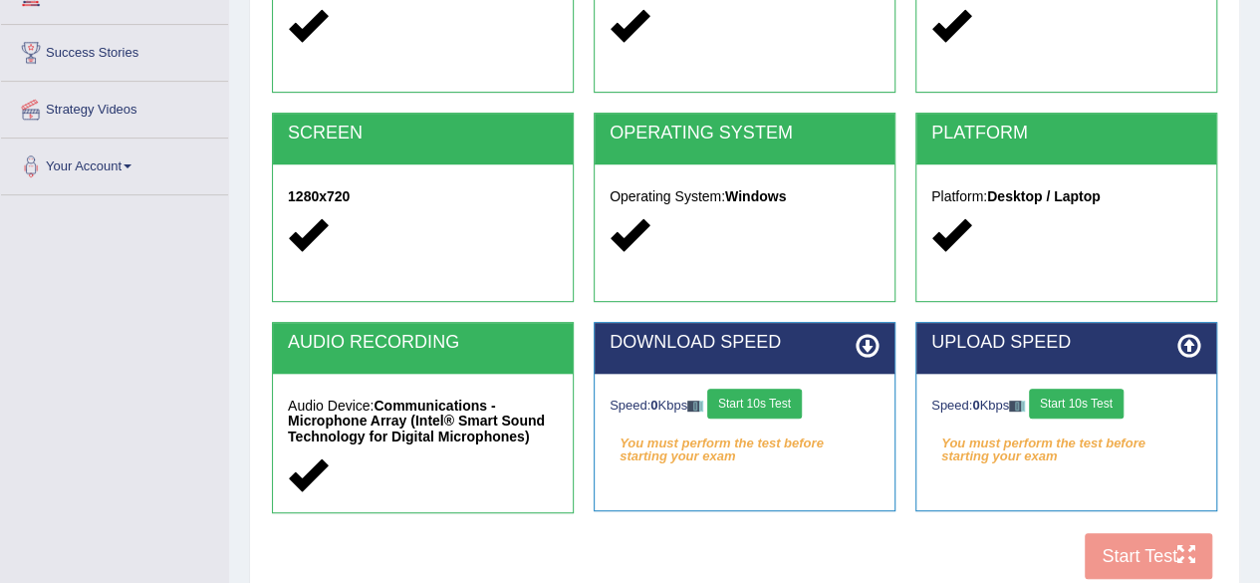
scroll to position [319, 0]
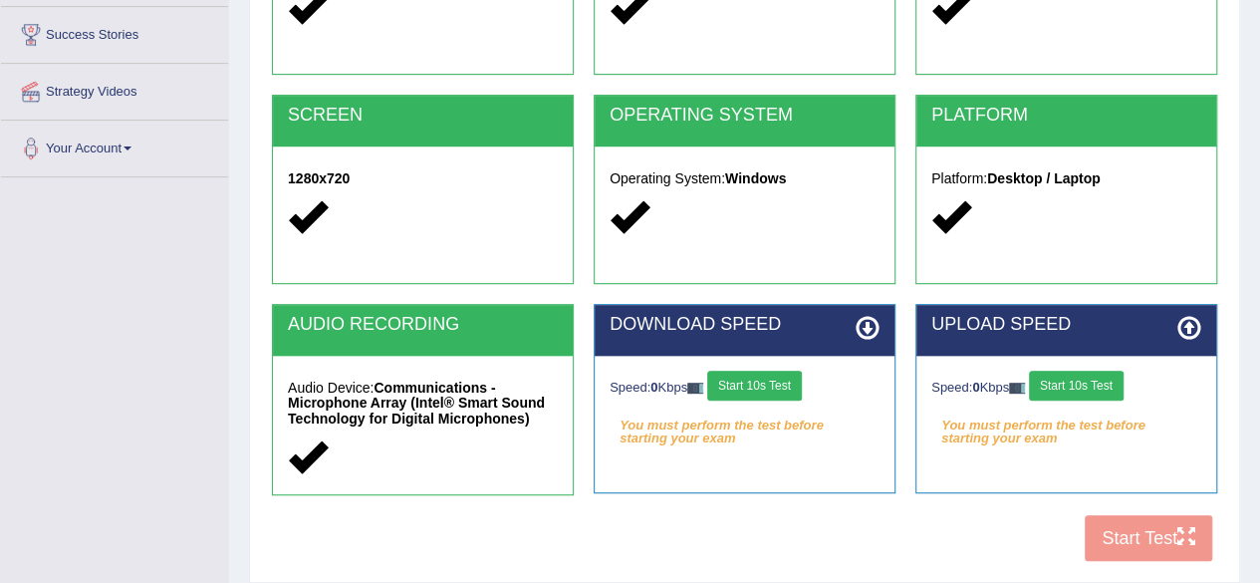
click at [763, 389] on button "Start 10s Test" at bounding box center [754, 386] width 95 height 30
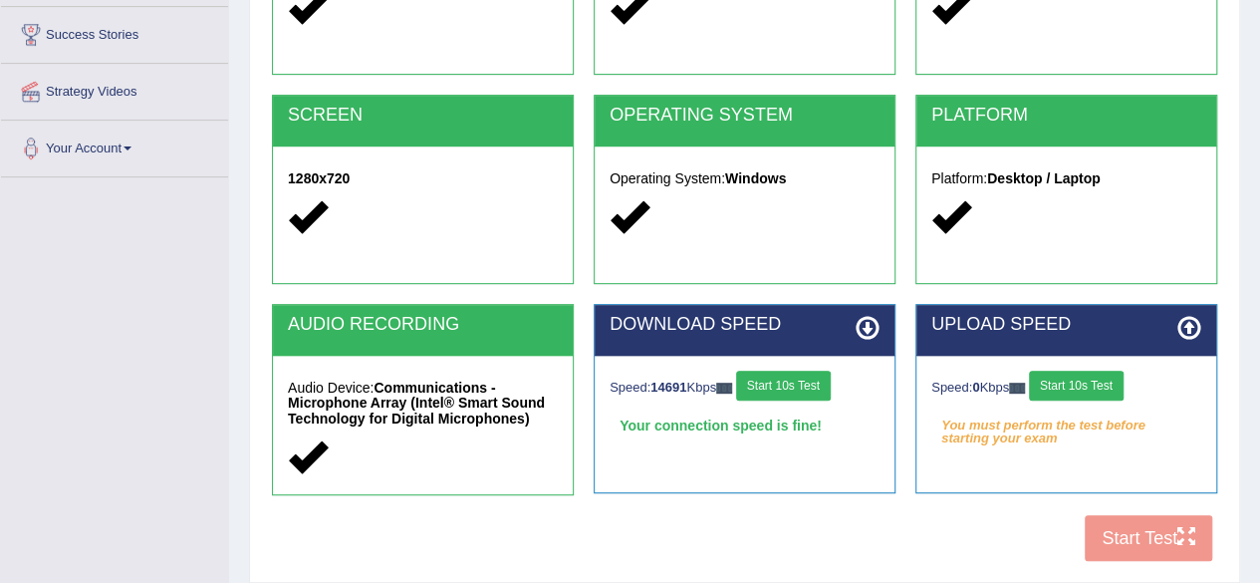
click at [1079, 384] on button "Start 10s Test" at bounding box center [1076, 386] width 95 height 30
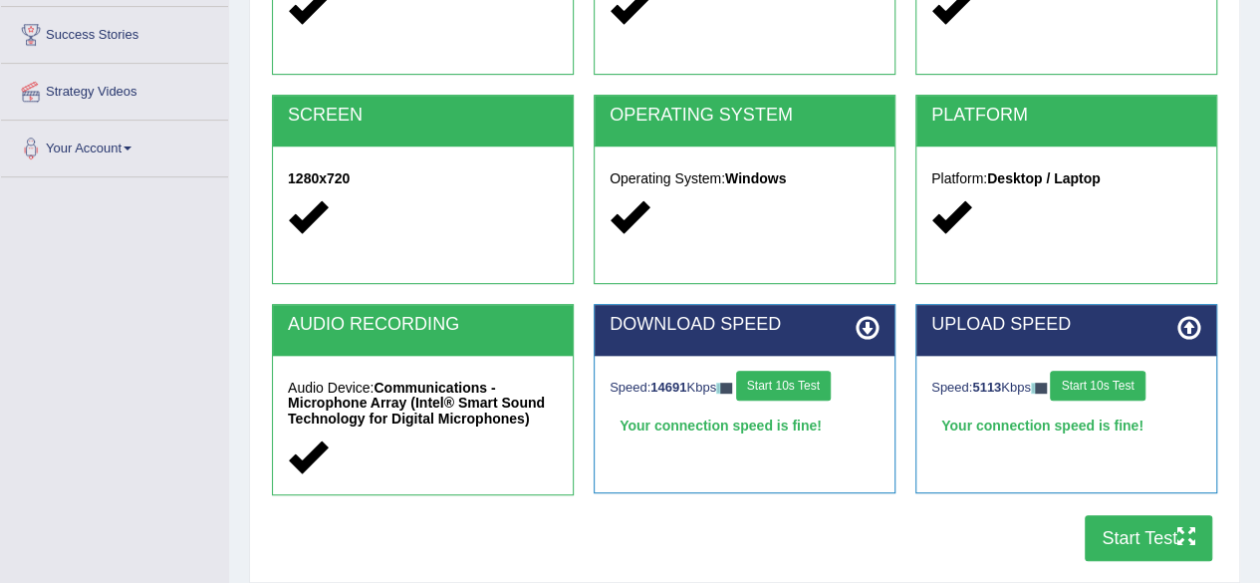
click at [1154, 538] on button "Start Test" at bounding box center [1149, 538] width 128 height 46
